Goal: Go to known website: Access a specific website the user already knows

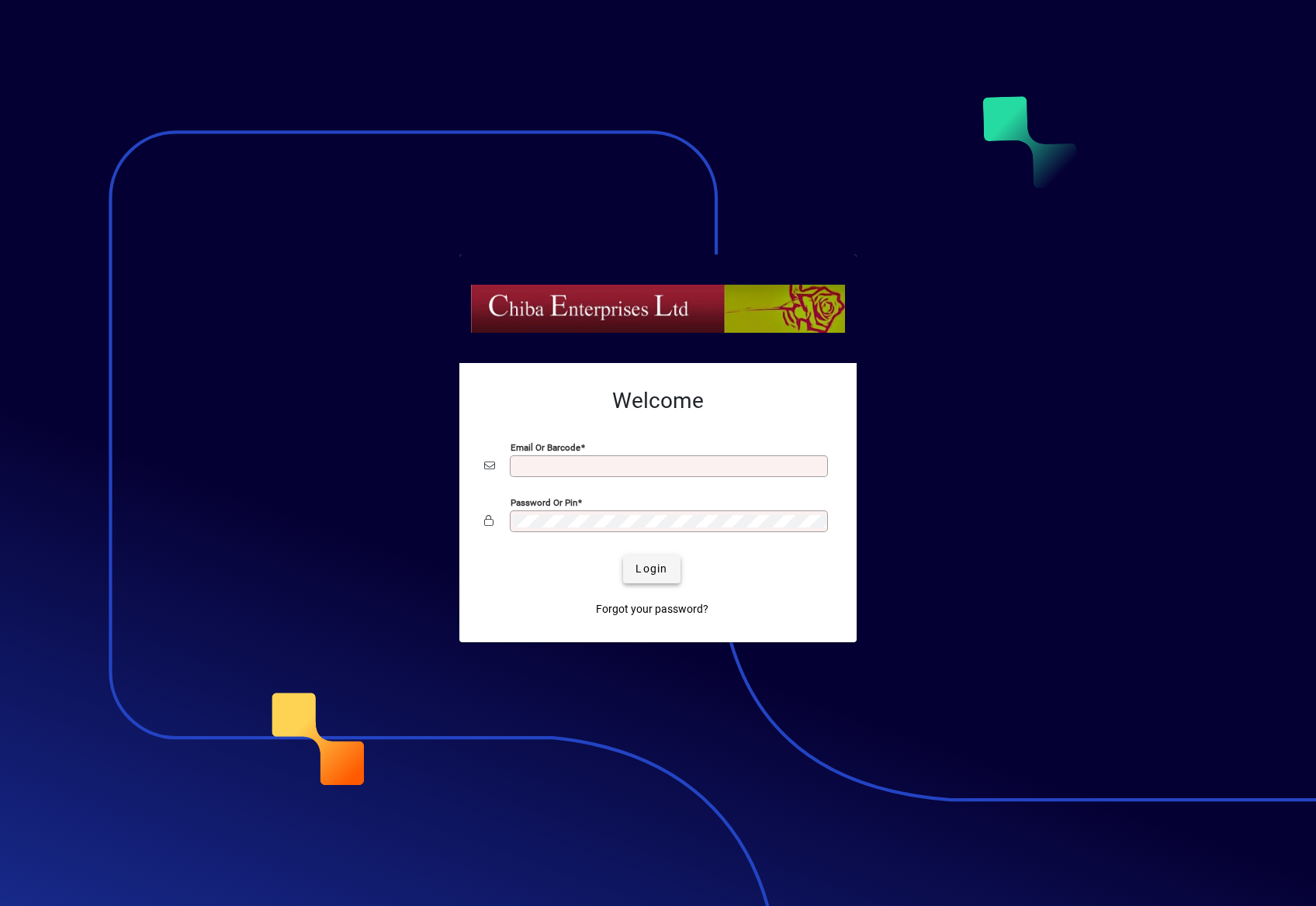
type input "**********"
click at [651, 563] on span "Login" at bounding box center [651, 570] width 32 height 16
